Goal: Check status

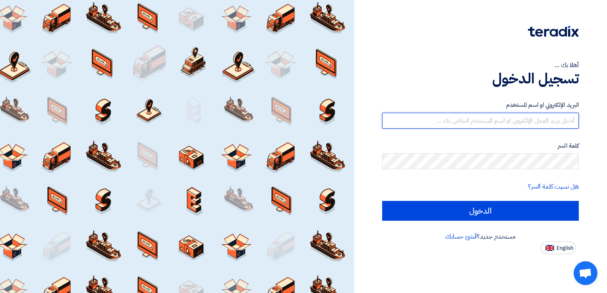
click at [435, 122] on input "text" at bounding box center [480, 121] width 197 height 16
type input "Sashmawi@btc.com.sa"
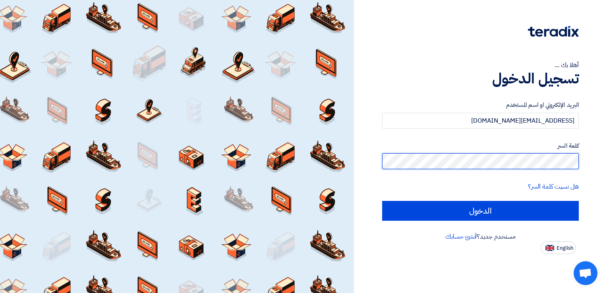
click at [382, 201] on input "الدخول" at bounding box center [480, 211] width 197 height 20
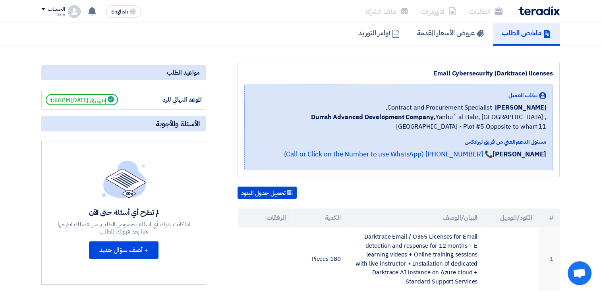
scroll to position [61, 0]
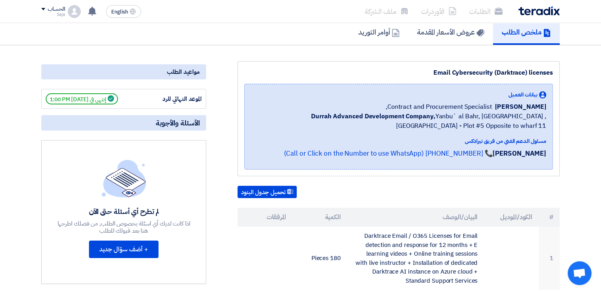
click at [161, 97] on div "الموعد النهائي للرد" at bounding box center [172, 99] width 60 height 9
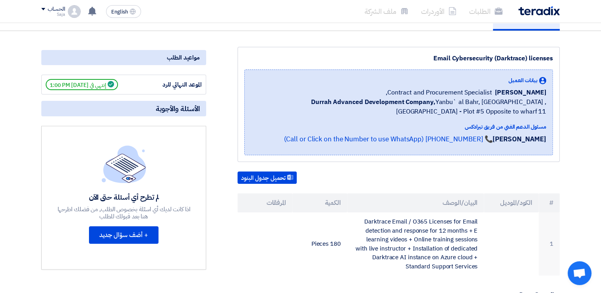
scroll to position [0, 0]
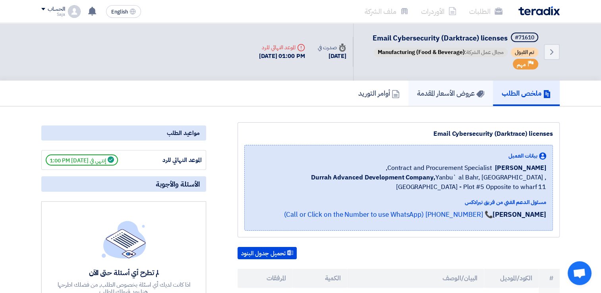
click at [453, 89] on h5 "عروض الأسعار المقدمة" at bounding box center [450, 93] width 67 height 9
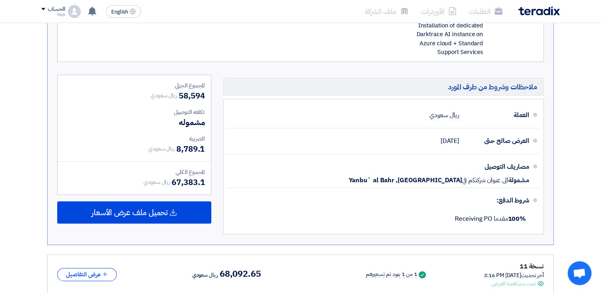
scroll to position [304, 0]
